Goal: Task Accomplishment & Management: Complete application form

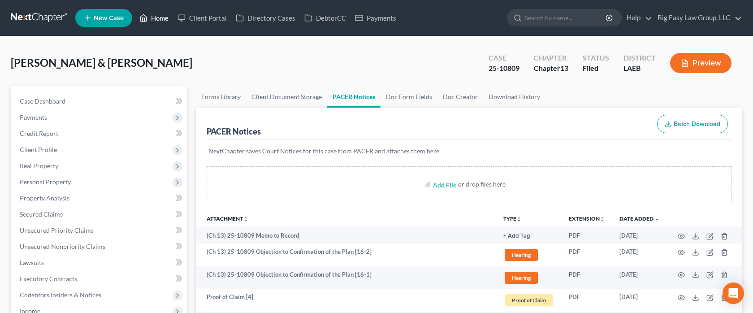
click at [161, 17] on link "Home" at bounding box center [154, 18] width 38 height 16
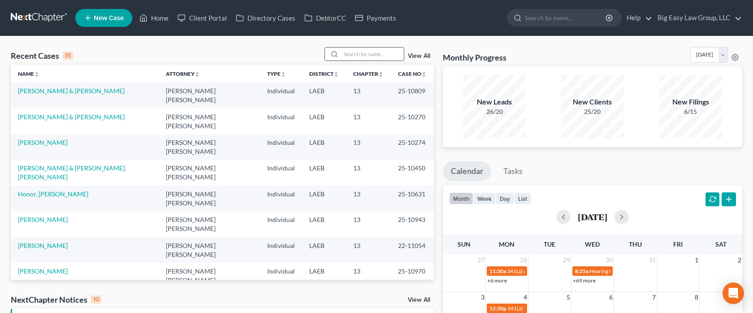
click at [369, 50] on input "search" at bounding box center [372, 54] width 63 height 13
type input "[PERSON_NAME]"
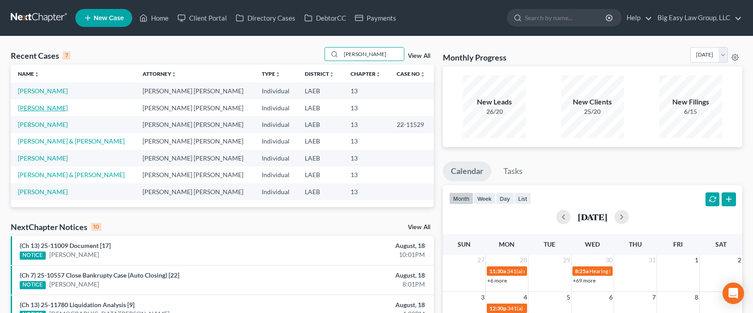
click at [33, 108] on link "[PERSON_NAME]" at bounding box center [43, 108] width 50 height 8
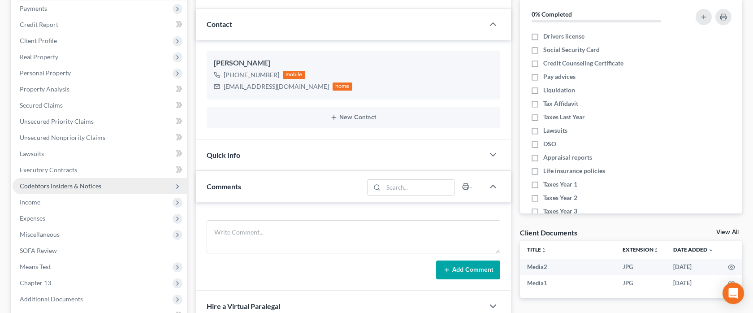
scroll to position [84, 0]
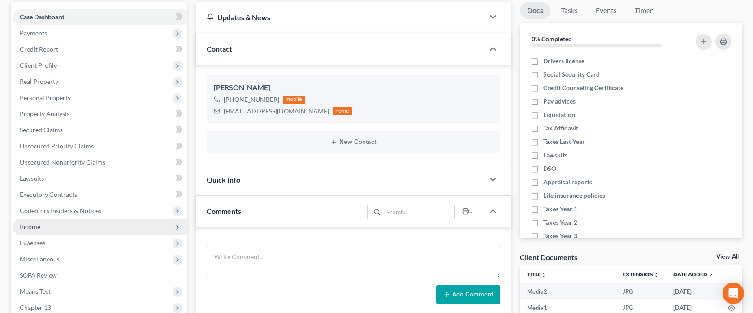
click at [83, 231] on span "Income" at bounding box center [100, 227] width 174 height 16
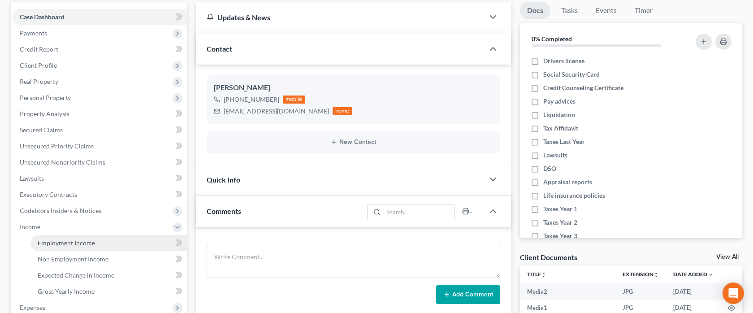
click at [92, 239] on span "Employment Income" at bounding box center [66, 243] width 57 height 8
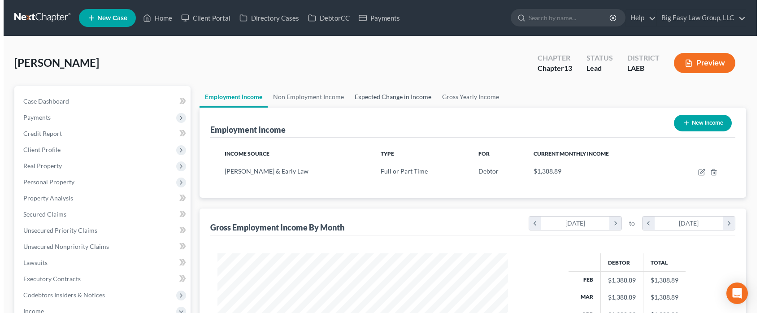
scroll to position [161, 308]
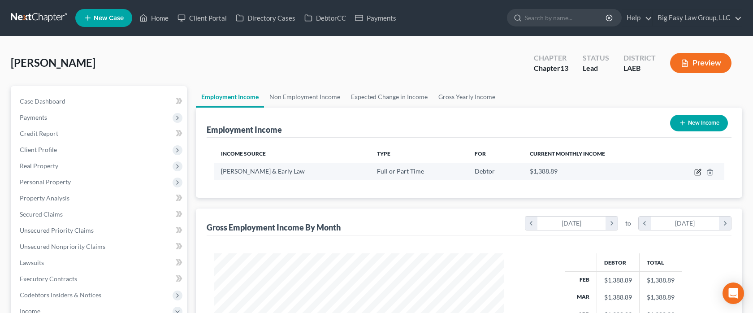
click at [697, 172] on icon "button" at bounding box center [699, 171] width 4 height 4
select select "0"
select select "19"
select select "1"
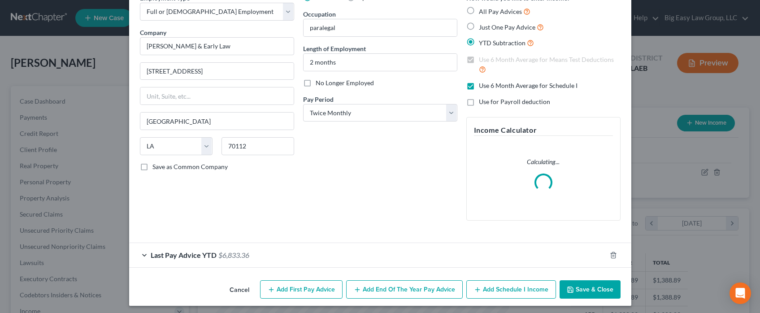
scroll to position [52, 0]
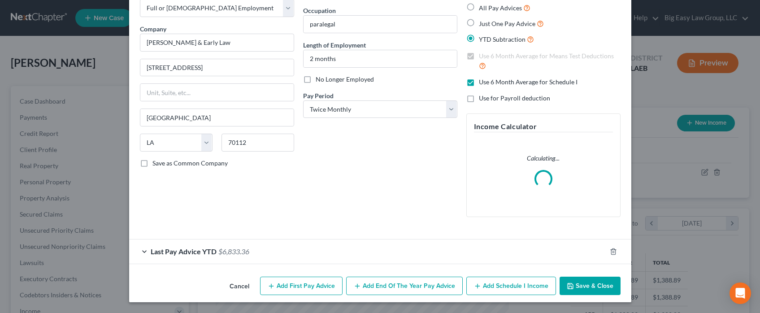
click at [225, 251] on span "$6,833.36" at bounding box center [233, 251] width 31 height 9
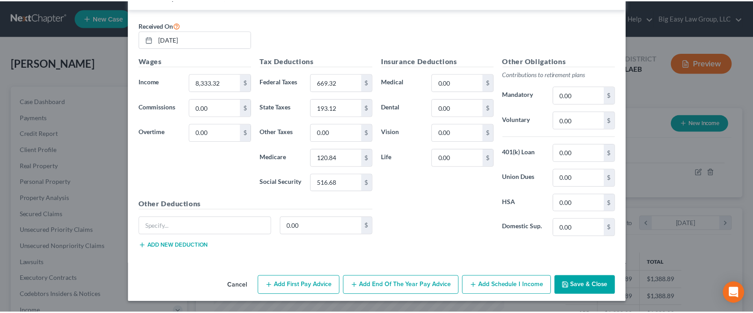
scroll to position [0, 0]
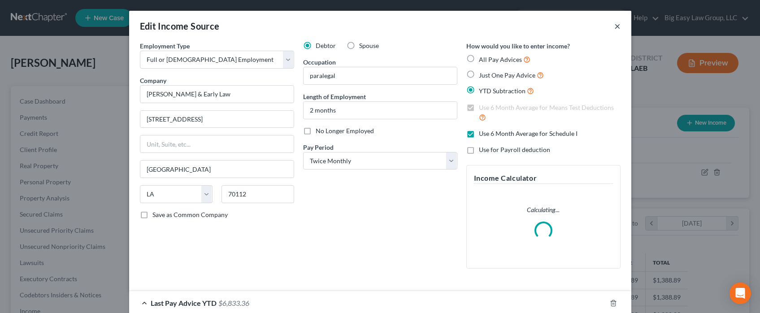
click at [615, 26] on button "×" at bounding box center [617, 26] width 6 height 11
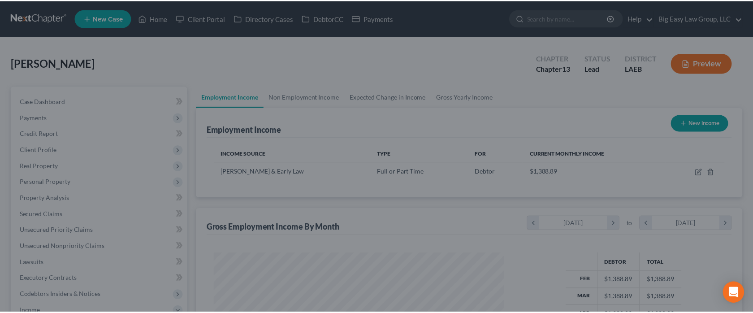
scroll to position [448184, 448036]
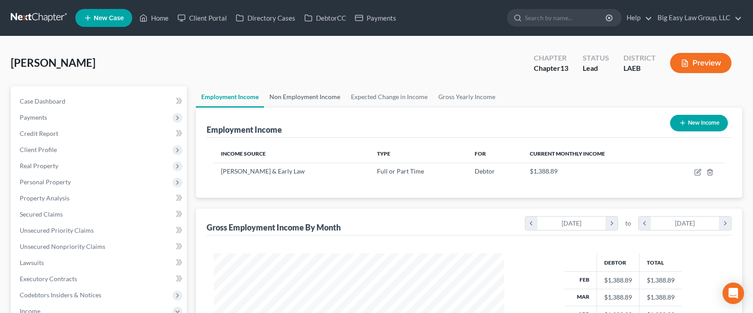
click at [308, 96] on link "Non Employment Income" at bounding box center [305, 97] width 82 height 22
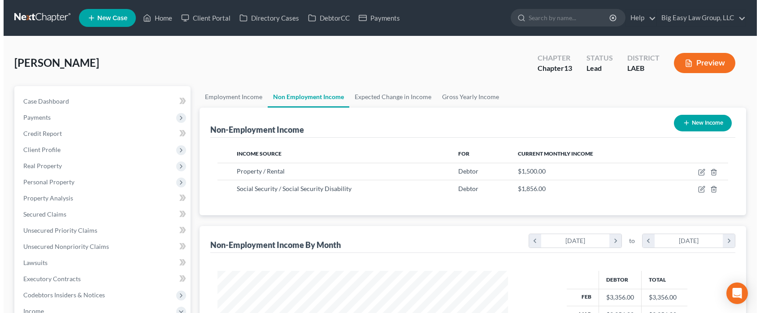
scroll to position [161, 308]
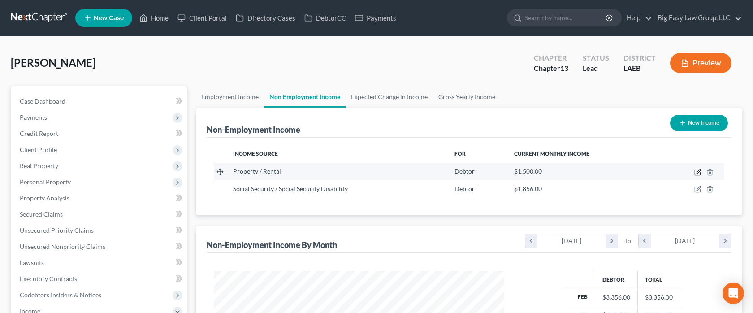
click at [700, 171] on icon "button" at bounding box center [697, 172] width 7 height 7
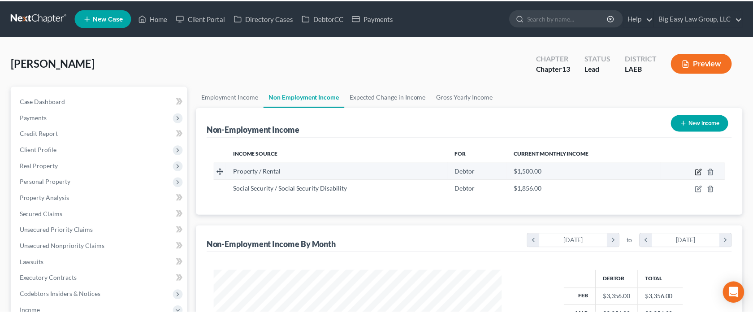
scroll to position [161, 312]
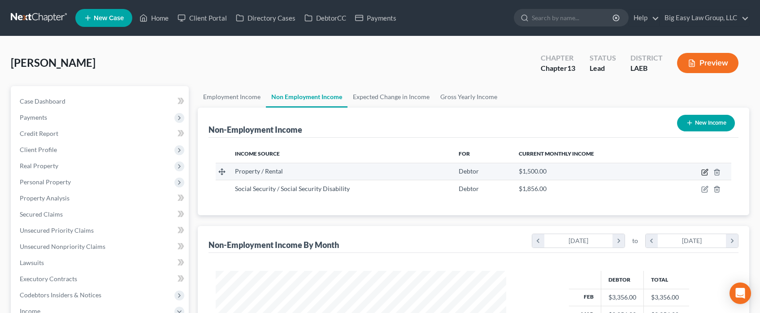
select select "9"
select select "0"
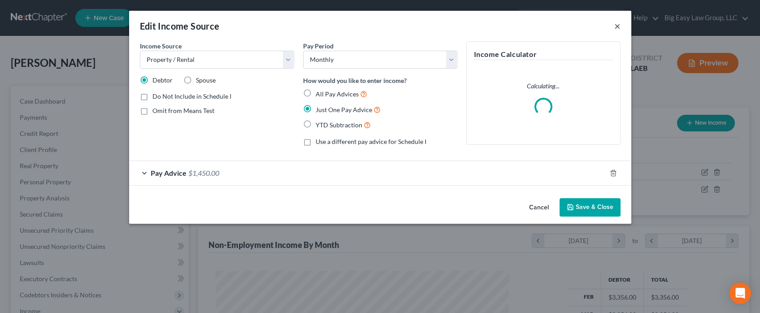
click at [616, 22] on button "×" at bounding box center [617, 26] width 6 height 11
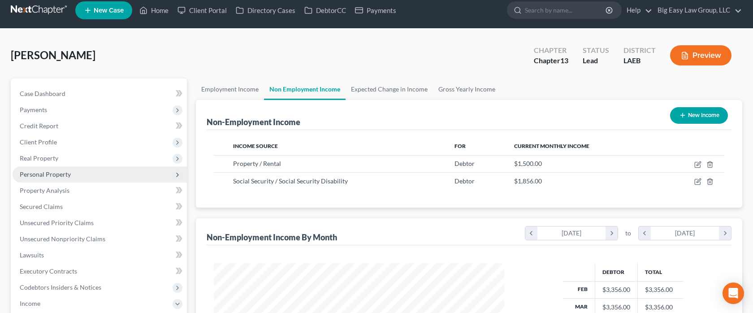
scroll to position [9, 0]
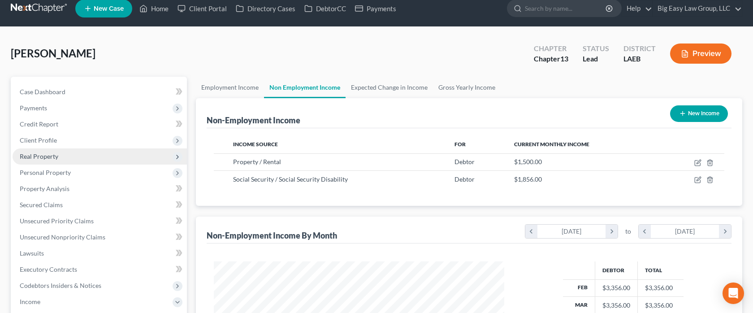
click at [100, 156] on span "Real Property" at bounding box center [100, 156] width 174 height 16
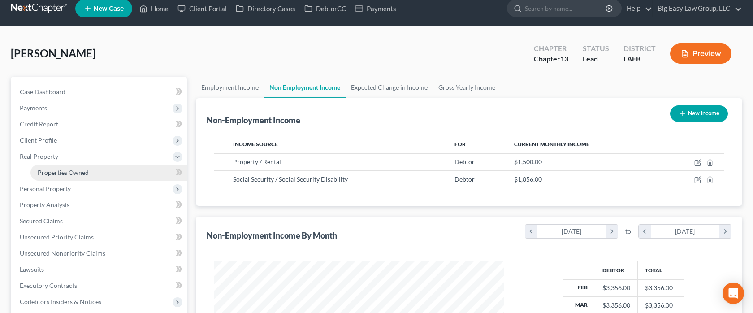
click at [125, 176] on link "Properties Owned" at bounding box center [108, 173] width 156 height 16
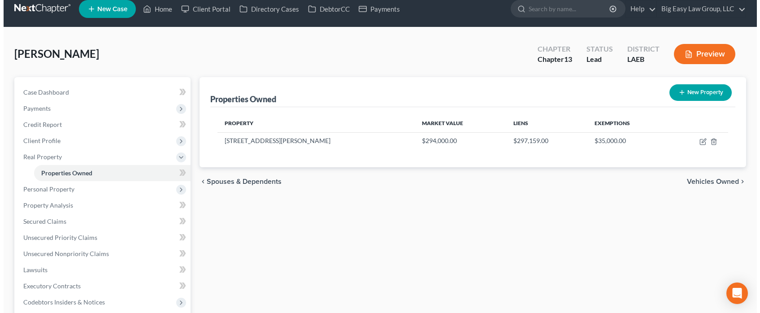
scroll to position [17, 0]
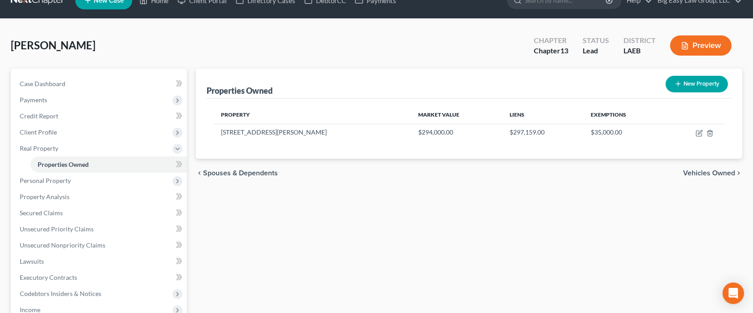
click at [686, 43] on icon "button" at bounding box center [684, 46] width 5 height 7
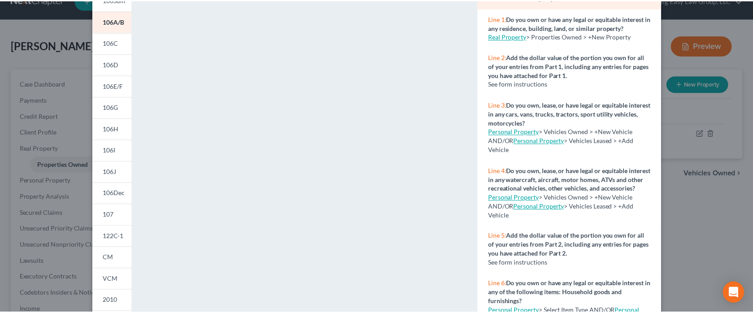
scroll to position [0, 0]
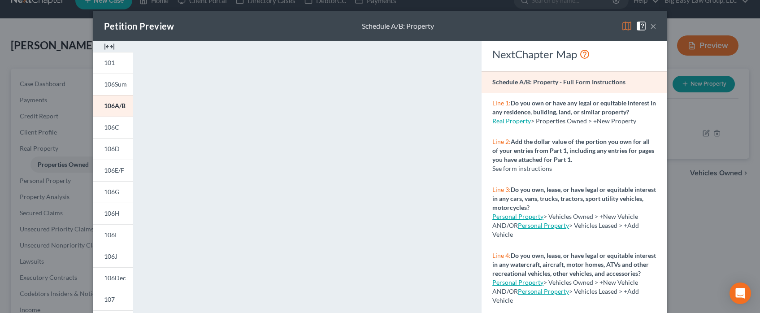
click at [652, 27] on button "×" at bounding box center [653, 26] width 6 height 11
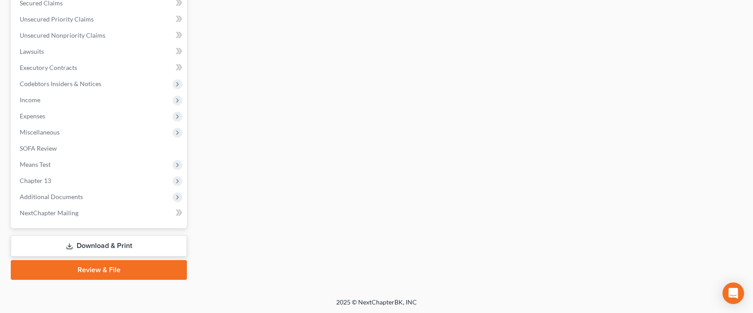
scroll to position [228, 0]
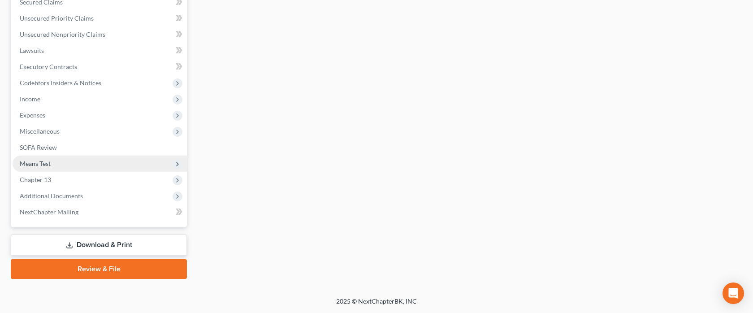
click at [98, 165] on span "Means Test" at bounding box center [100, 164] width 174 height 16
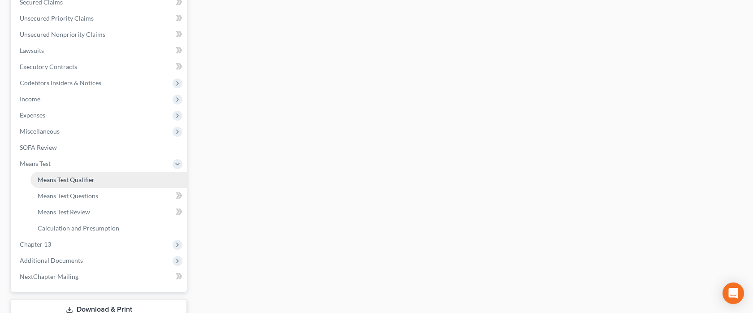
click at [101, 176] on link "Means Test Qualifier" at bounding box center [108, 180] width 156 height 16
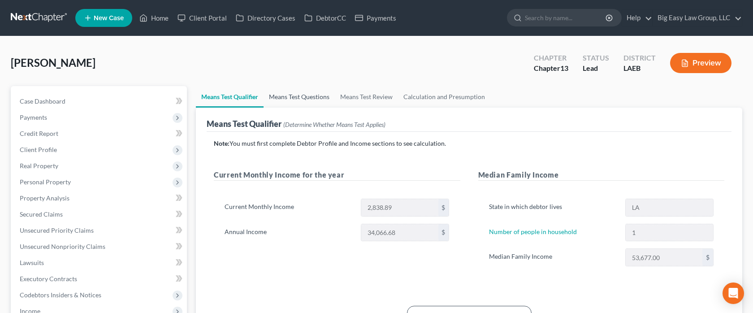
click at [310, 95] on link "Means Test Questions" at bounding box center [299, 97] width 71 height 22
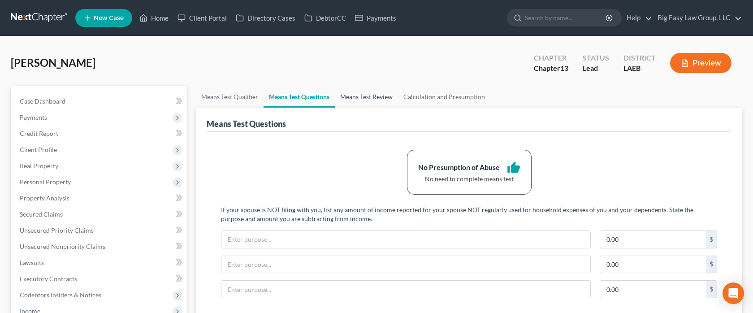
drag, startPoint x: 366, startPoint y: 93, endPoint x: 382, endPoint y: 93, distance: 15.7
click at [366, 93] on link "Means Test Review" at bounding box center [366, 97] width 63 height 22
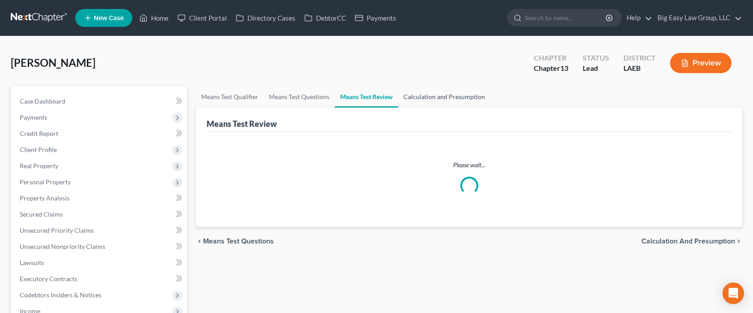
click at [450, 96] on link "Calculation and Presumption" at bounding box center [444, 97] width 92 height 22
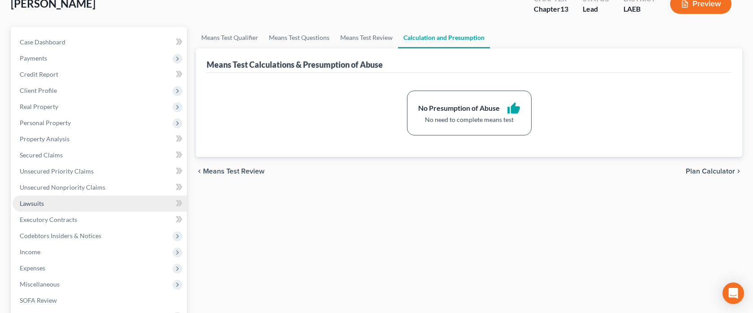
click at [102, 206] on link "Lawsuits" at bounding box center [100, 203] width 174 height 16
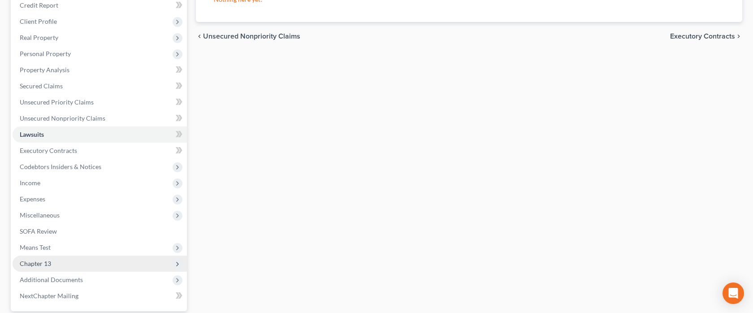
scroll to position [152, 0]
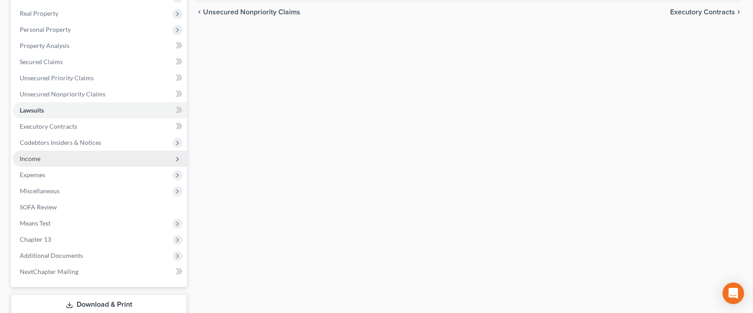
click at [98, 163] on span "Income" at bounding box center [100, 159] width 174 height 16
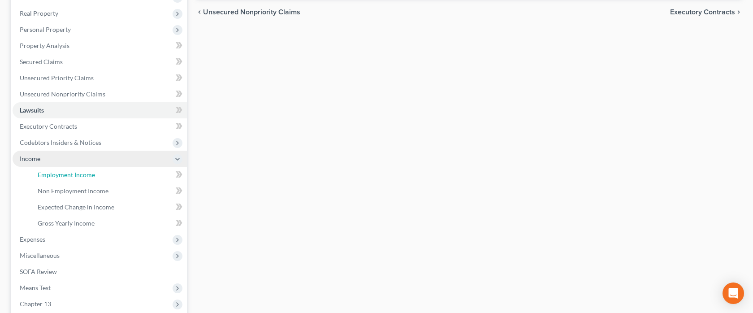
drag, startPoint x: 99, startPoint y: 173, endPoint x: 113, endPoint y: 165, distance: 16.1
click at [99, 173] on link "Employment Income" at bounding box center [108, 175] width 156 height 16
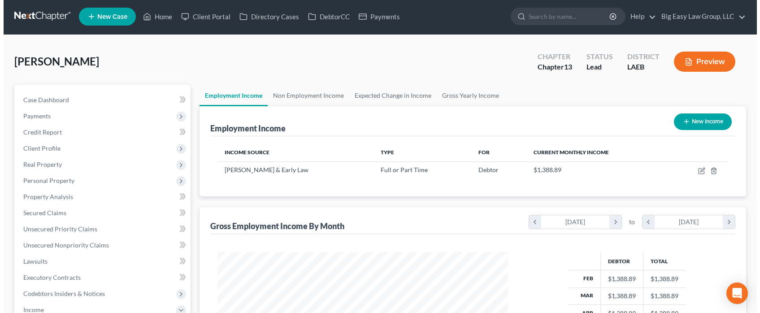
scroll to position [2, 0]
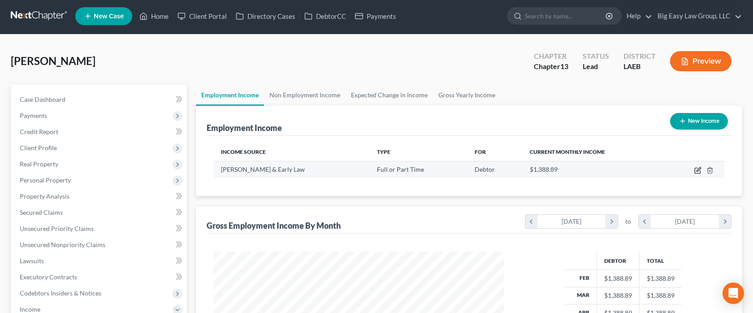
click at [696, 168] on icon "button" at bounding box center [697, 170] width 7 height 7
select select "0"
select select "19"
select select "1"
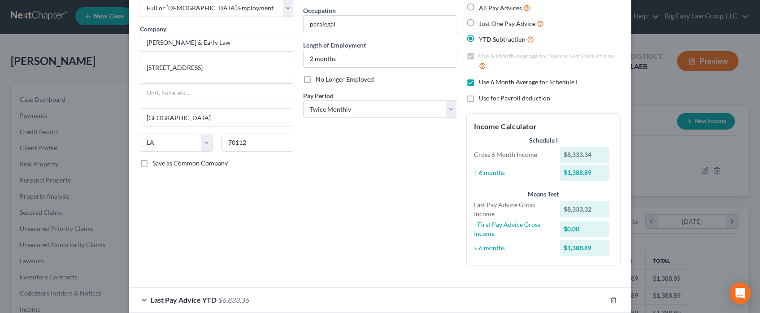
scroll to position [50, 0]
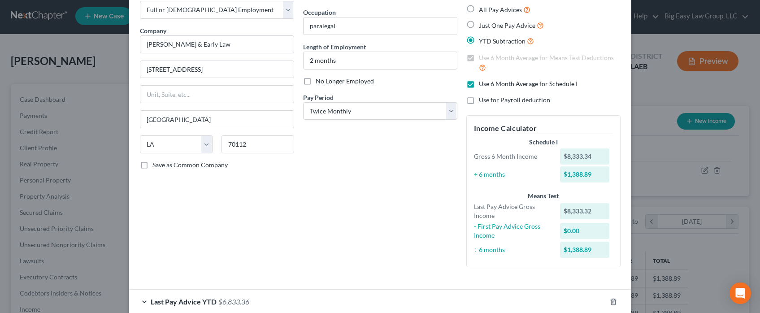
drag, startPoint x: 469, startPoint y: 84, endPoint x: 506, endPoint y: 85, distance: 37.2
click at [479, 84] on label "Use 6 Month Average for Schedule I" at bounding box center [528, 83] width 99 height 9
click at [482, 84] on input "Use 6 Month Average for Schedule I" at bounding box center [485, 82] width 6 height 6
checkbox input "false"
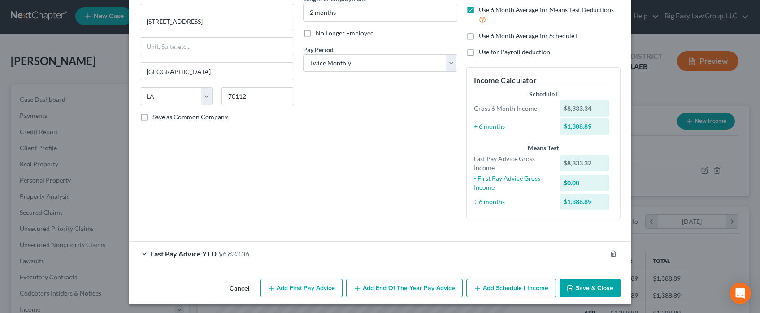
scroll to position [100, 0]
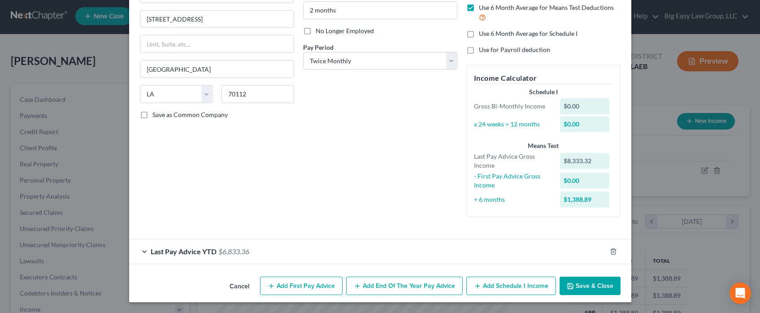
click at [183, 252] on span "Last Pay Advice YTD" at bounding box center [184, 251] width 66 height 9
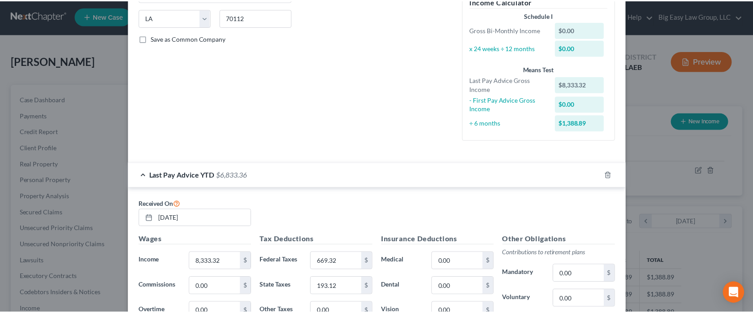
scroll to position [355, 0]
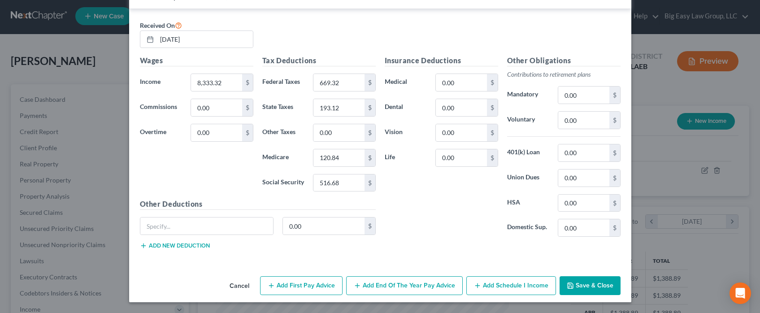
drag, startPoint x: 607, startPoint y: 289, endPoint x: 601, endPoint y: 288, distance: 5.5
click at [606, 289] on button "Save & Close" at bounding box center [590, 285] width 61 height 19
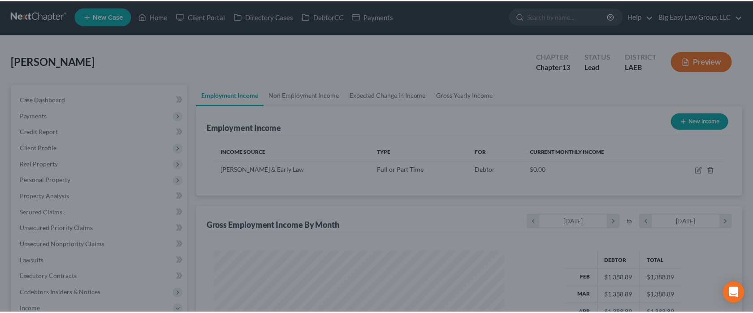
scroll to position [448184, 448036]
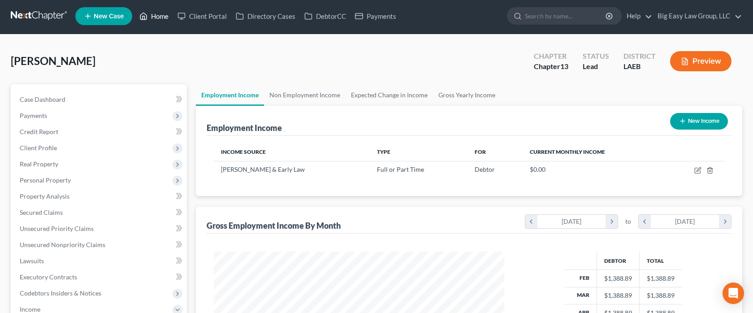
click at [160, 17] on link "Home" at bounding box center [154, 16] width 38 height 16
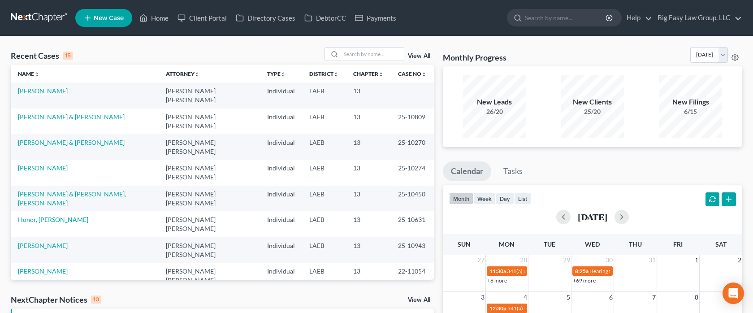
click at [27, 89] on link "[PERSON_NAME]" at bounding box center [43, 91] width 50 height 8
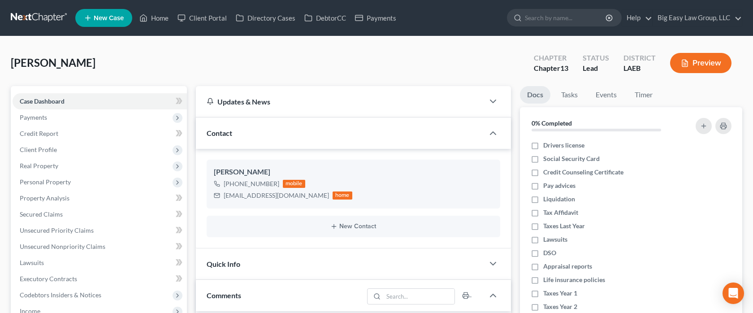
scroll to position [606, 0]
click at [65, 175] on span "Personal Property" at bounding box center [100, 182] width 174 height 16
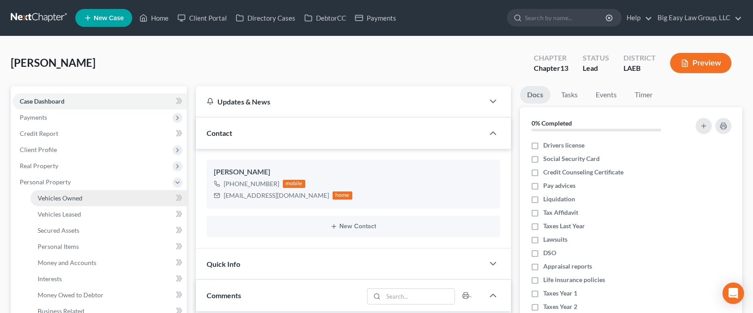
click at [81, 191] on link "Vehicles Owned" at bounding box center [108, 198] width 156 height 16
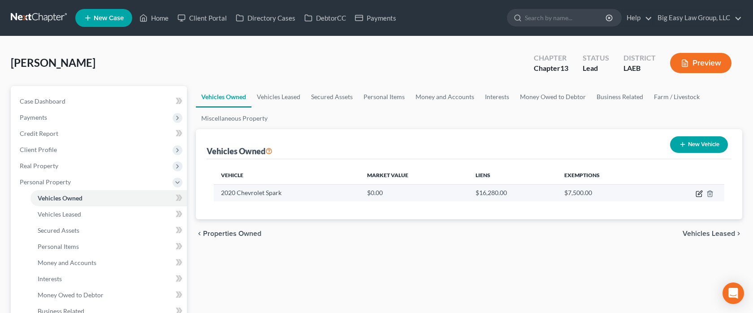
click at [696, 194] on icon "button" at bounding box center [698, 193] width 5 height 5
select select "0"
select select "6"
select select "0"
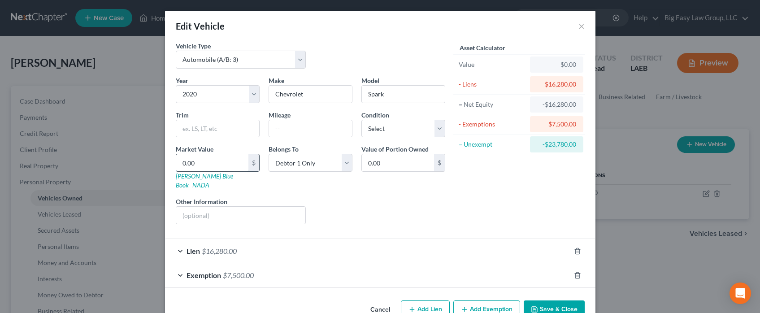
click at [217, 161] on input "0.00" at bounding box center [212, 162] width 72 height 17
type input "8"
type input "8.00"
type input "88"
type input "88.00"
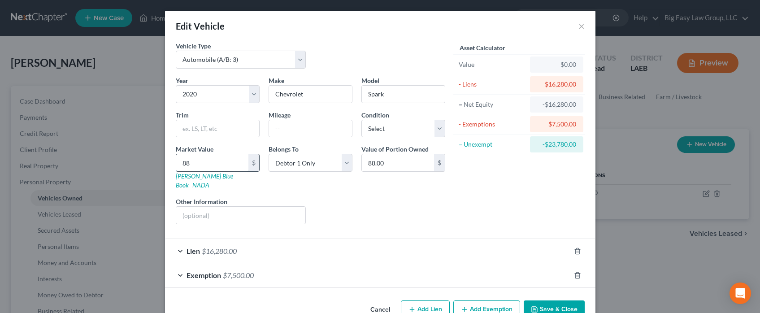
type input "883"
type input "883.00"
type input "8837"
type input "8,837.00"
type input "8,837.5"
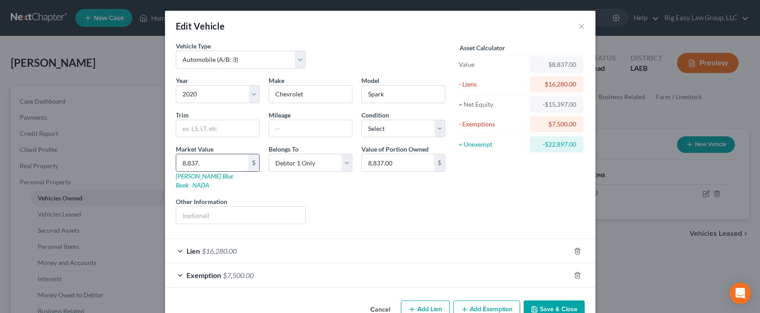
type input "8,837.50"
click at [542, 300] on button "Save & Close" at bounding box center [554, 309] width 61 height 19
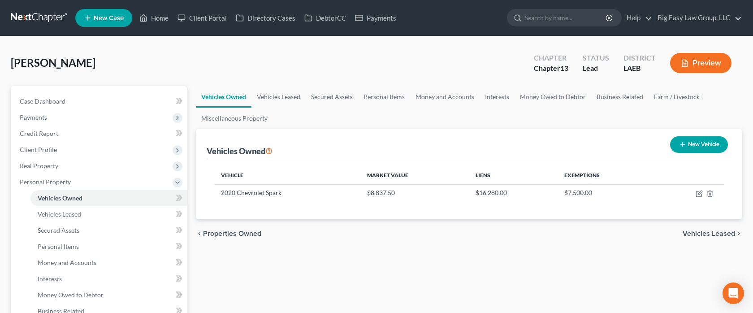
click at [330, 48] on div "[PERSON_NAME] Upgraded Chapter Chapter 13 Status Lead District LAEB Preview" at bounding box center [377, 66] width 732 height 39
